Goal: Task Accomplishment & Management: Manage account settings

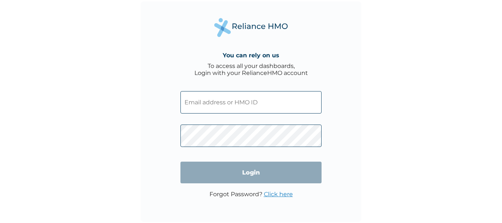
click at [207, 100] on input "text" at bounding box center [251, 102] width 141 height 22
paste input "QAO/10872/A"
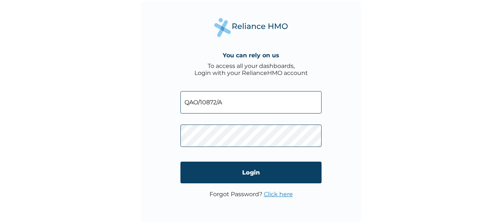
type input "QAO/10872/A"
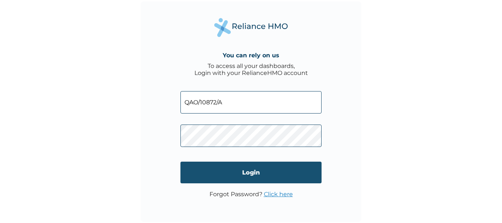
click at [257, 173] on input "Login" at bounding box center [251, 173] width 141 height 22
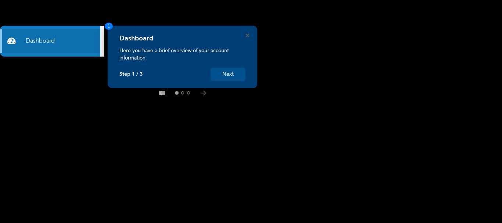
click at [226, 73] on button "Next" at bounding box center [228, 75] width 35 height 14
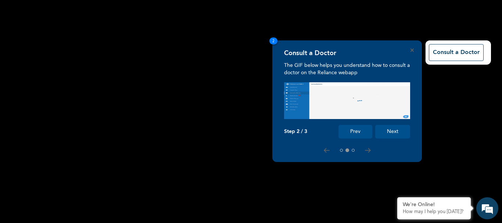
click at [391, 129] on button "Next" at bounding box center [392, 132] width 35 height 14
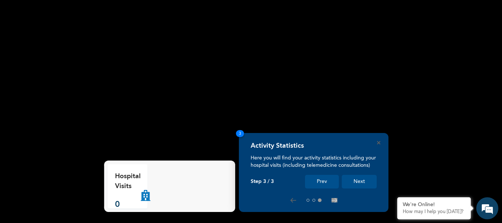
click at [370, 184] on button "Next" at bounding box center [359, 182] width 35 height 14
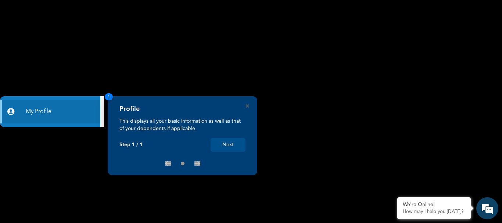
click at [235, 143] on button "Next" at bounding box center [228, 145] width 35 height 14
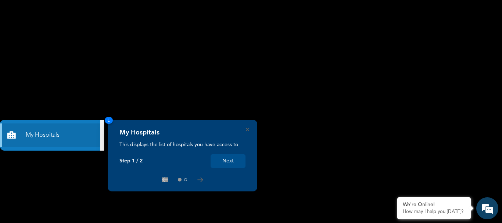
click at [223, 164] on button "Next" at bounding box center [228, 161] width 35 height 14
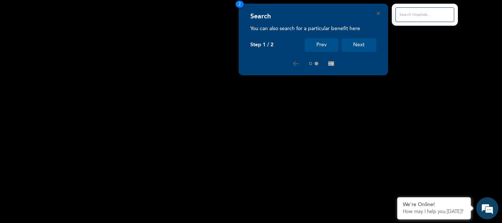
click at [364, 47] on button "Next" at bounding box center [359, 45] width 35 height 14
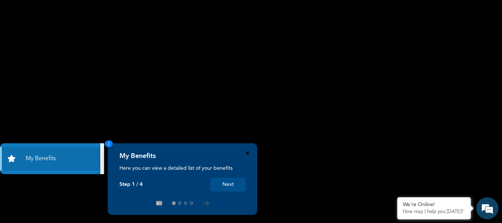
click at [247, 154] on icon "Close" at bounding box center [247, 152] width 3 height 3
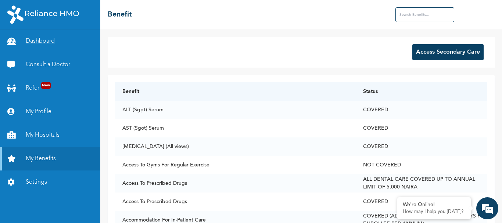
click at [62, 43] on link "Dashboard" at bounding box center [50, 41] width 100 height 24
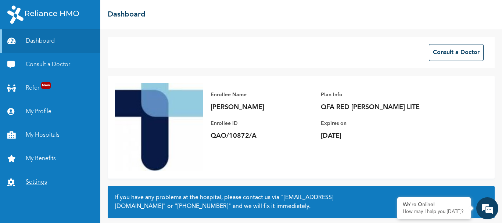
click at [47, 182] on link "Settings" at bounding box center [50, 183] width 100 height 24
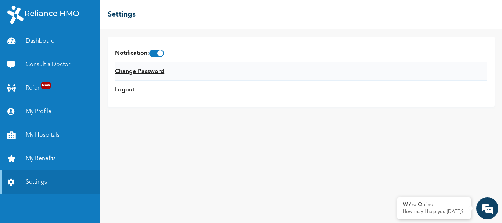
click at [151, 71] on link "Change Password" at bounding box center [139, 71] width 49 height 9
